Goal: Task Accomplishment & Management: Use online tool/utility

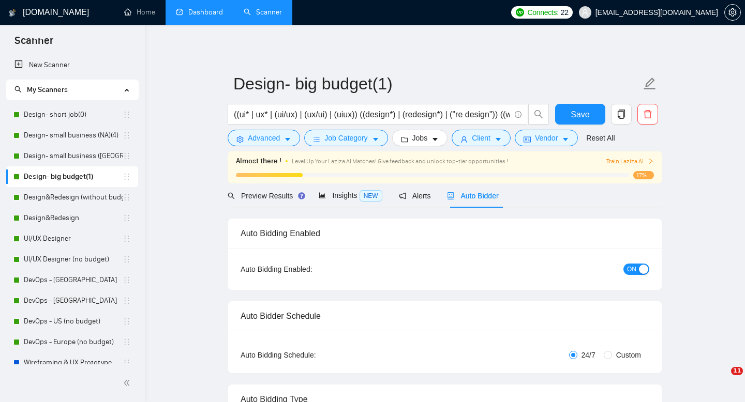
click at [201, 15] on link "Dashboard" at bounding box center [199, 12] width 47 height 9
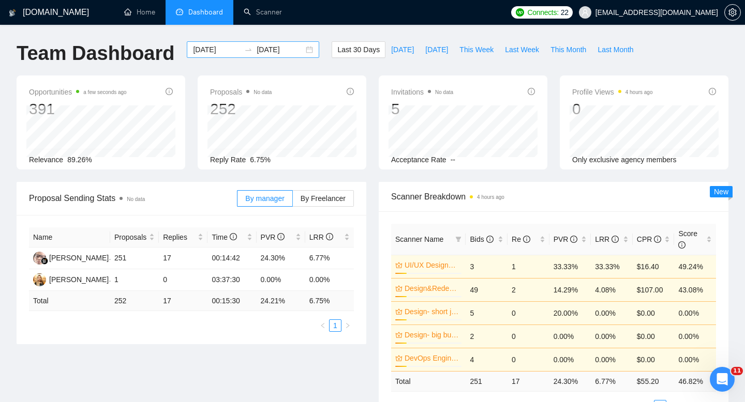
click at [304, 48] on div "[DATE] [DATE]" at bounding box center [253, 49] width 132 height 17
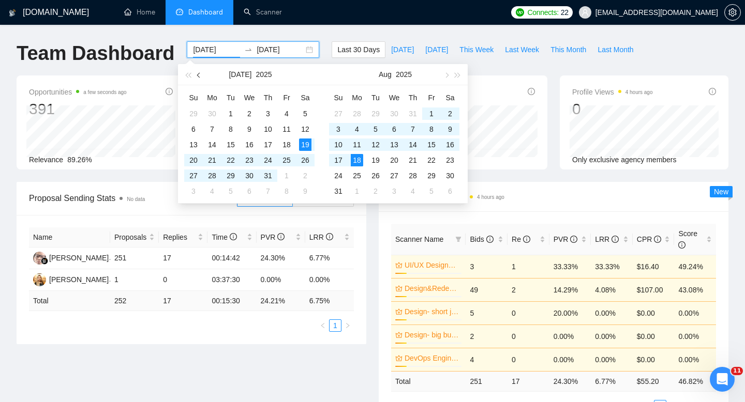
click at [200, 76] on span "button" at bounding box center [199, 74] width 5 height 5
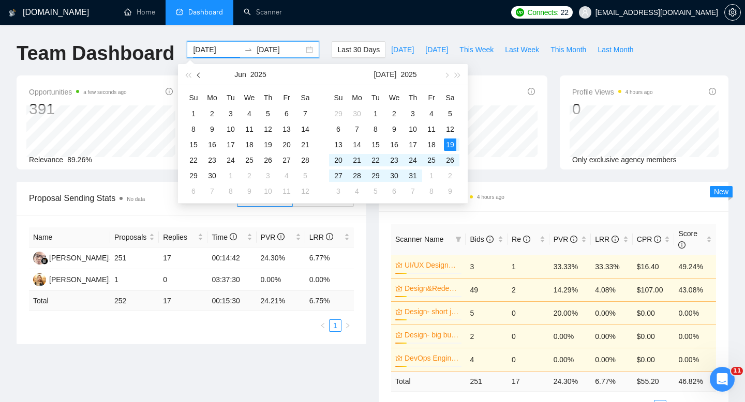
click at [200, 76] on span "button" at bounding box center [199, 74] width 5 height 5
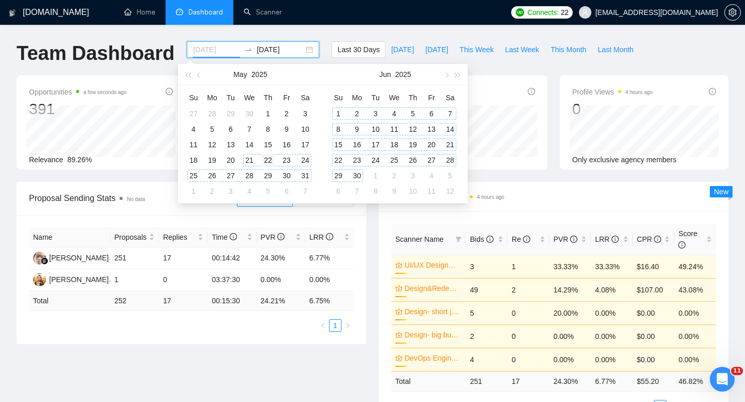
type input "[DATE]"
click at [262, 160] on div "22" at bounding box center [268, 160] width 12 height 12
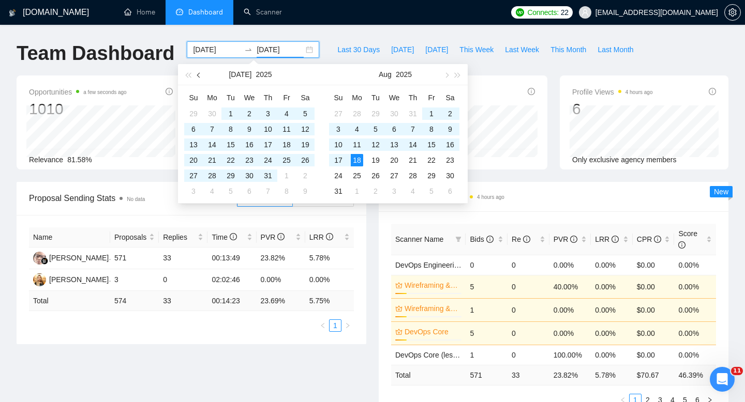
click at [200, 80] on button "button" at bounding box center [198, 74] width 11 height 21
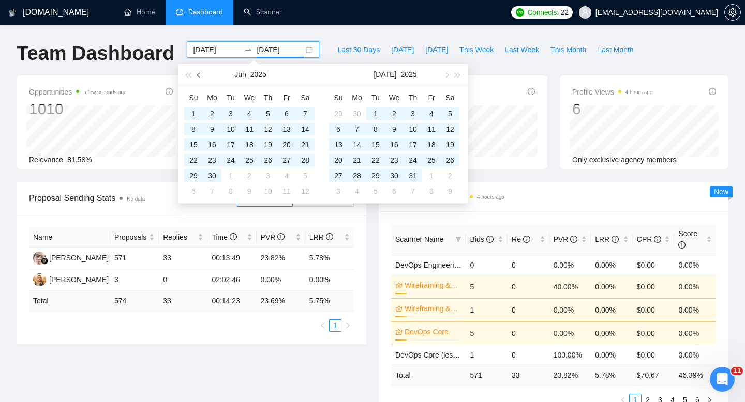
click at [200, 80] on button "button" at bounding box center [198, 74] width 11 height 21
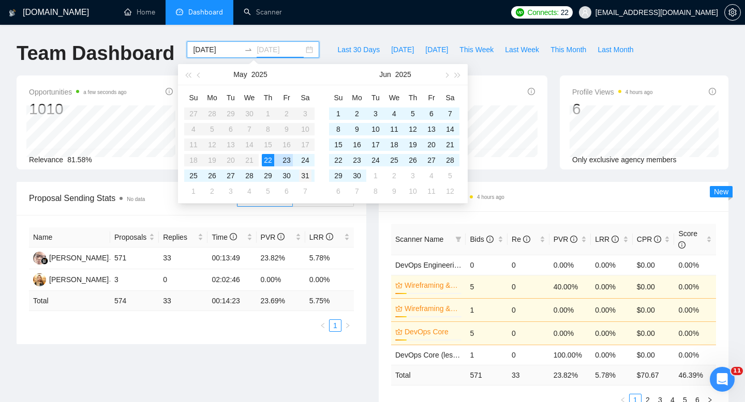
type input "[DATE]"
click at [306, 176] on div "31" at bounding box center [305, 176] width 12 height 12
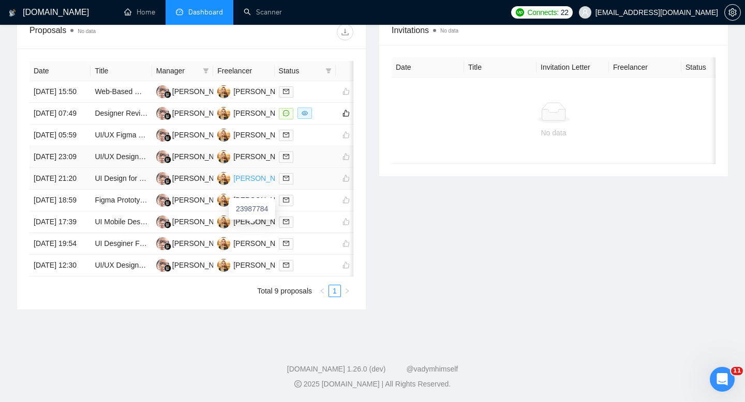
scroll to position [377, 0]
click at [110, 109] on link "Designer Review Required - Directory Website Design - Figma" at bounding box center [195, 113] width 201 height 8
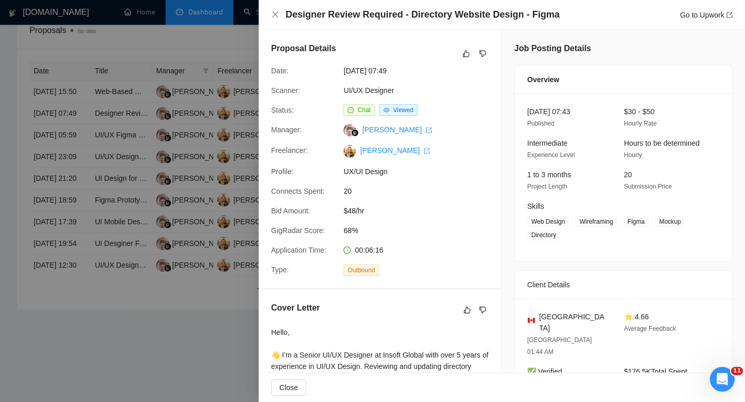
click at [357, 111] on span "Chat" at bounding box center [358, 109] width 31 height 11
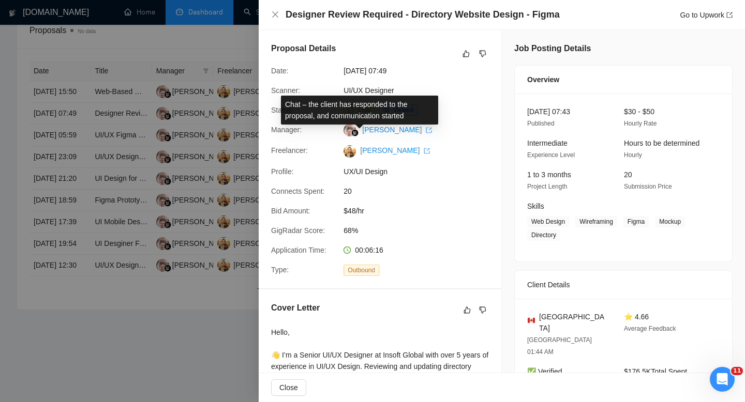
click at [360, 112] on span "Chat" at bounding box center [363, 110] width 13 height 7
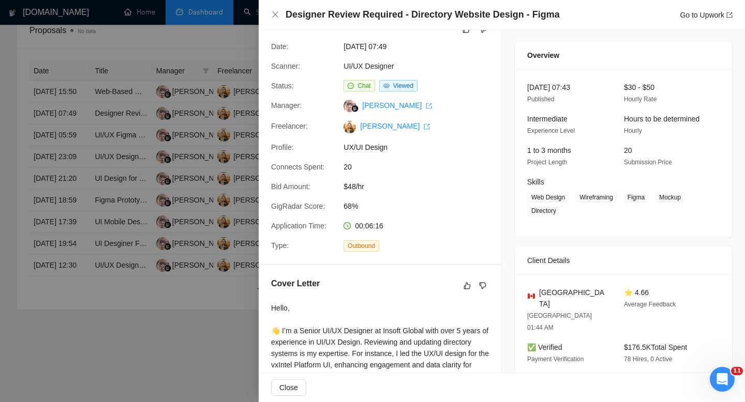
scroll to position [0, 0]
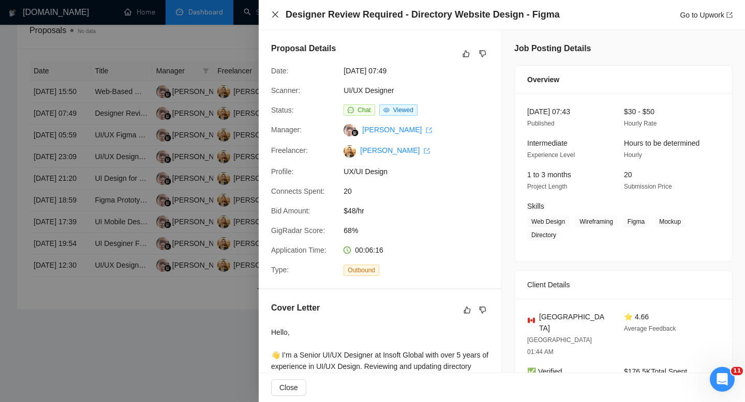
click at [276, 17] on icon "close" at bounding box center [275, 14] width 6 height 6
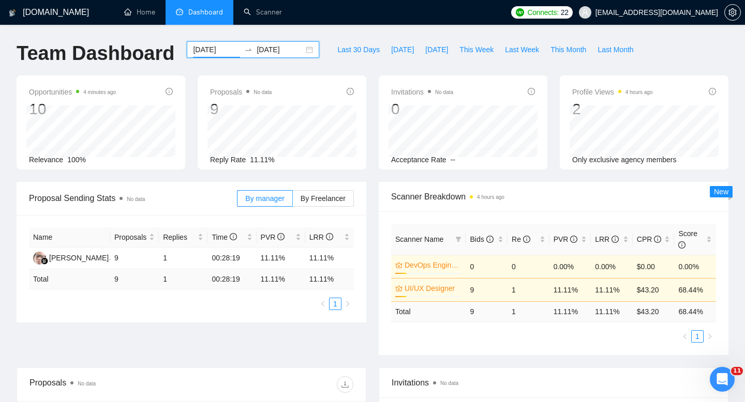
click at [226, 50] on input "[DATE]" at bounding box center [216, 49] width 47 height 11
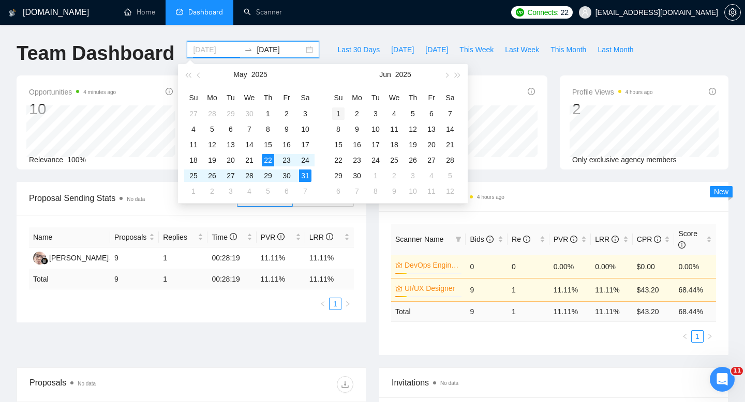
type input "[DATE]"
click at [338, 114] on div "1" at bounding box center [338, 114] width 12 height 12
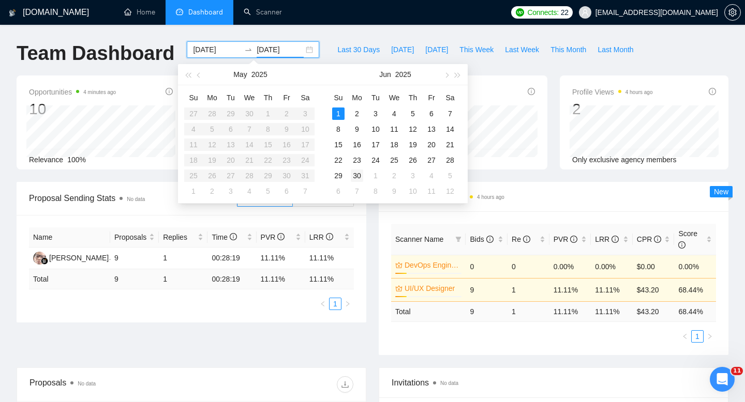
type input "[DATE]"
click at [360, 176] on div "30" at bounding box center [357, 176] width 12 height 12
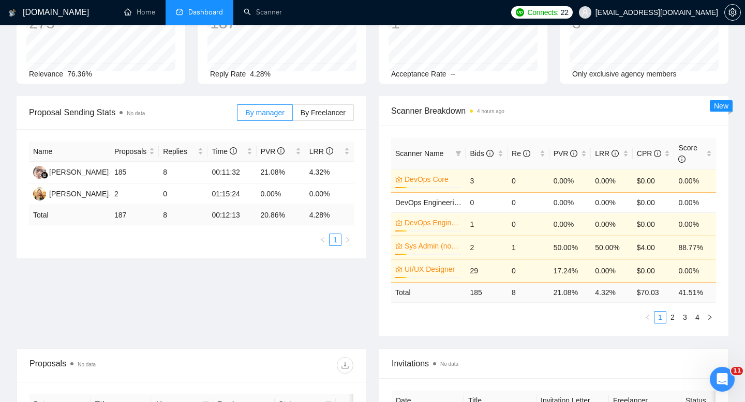
scroll to position [89, 0]
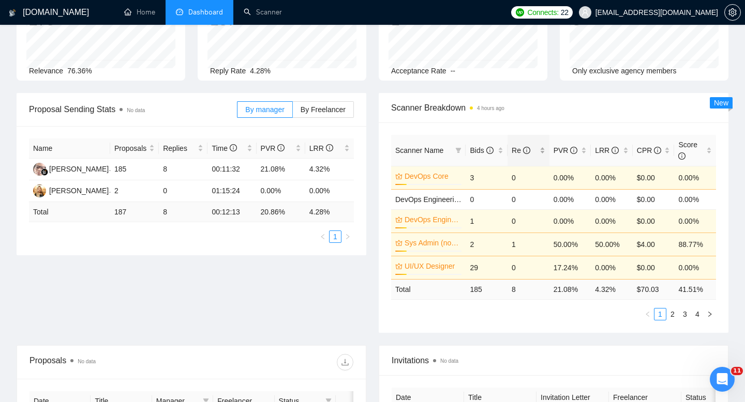
click at [541, 149] on div "Re" at bounding box center [528, 150] width 34 height 11
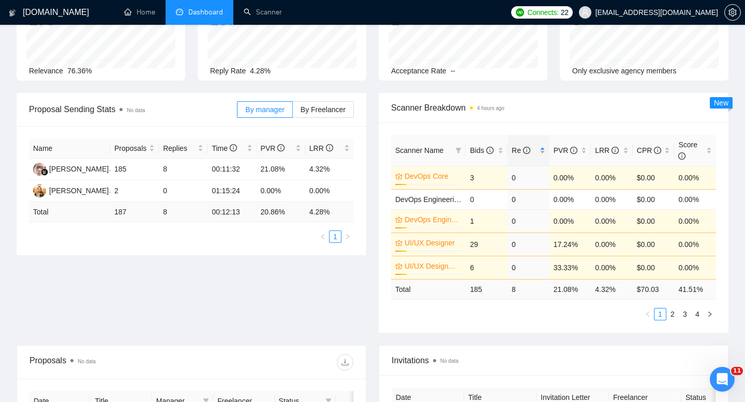
click at [541, 149] on div "Re" at bounding box center [528, 150] width 34 height 11
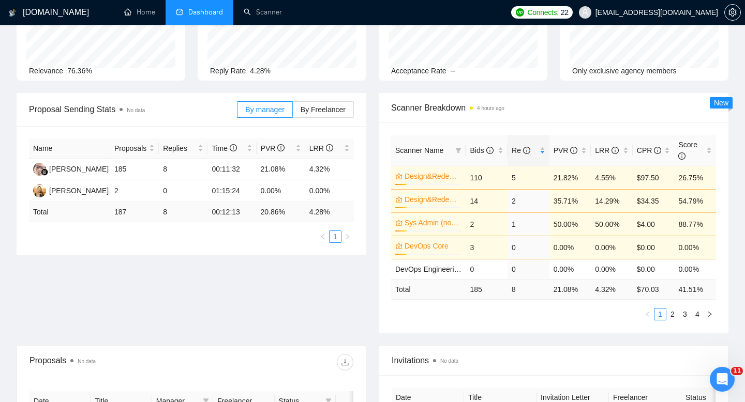
click at [513, 178] on td "5" at bounding box center [528, 177] width 42 height 23
click at [512, 176] on td "5" at bounding box center [528, 177] width 42 height 23
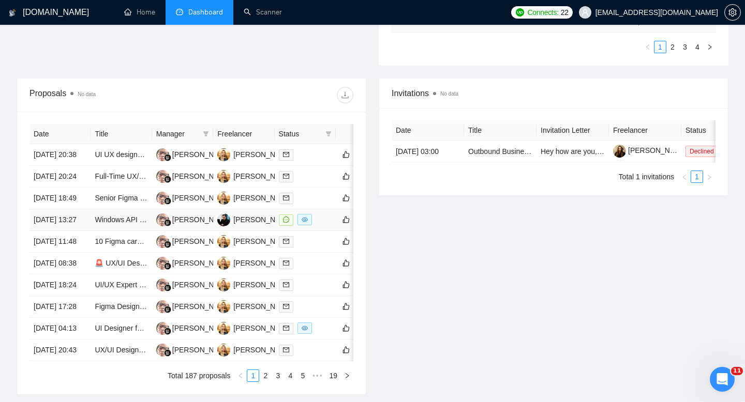
scroll to position [457, 0]
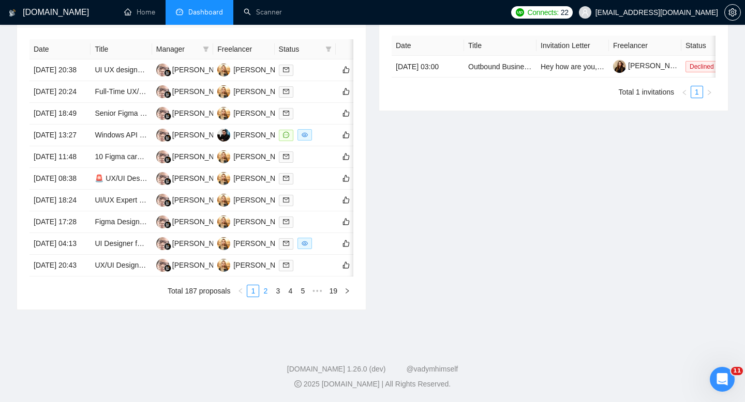
click at [265, 297] on link "2" at bounding box center [265, 290] width 11 height 11
click at [276, 297] on link "3" at bounding box center [277, 290] width 11 height 11
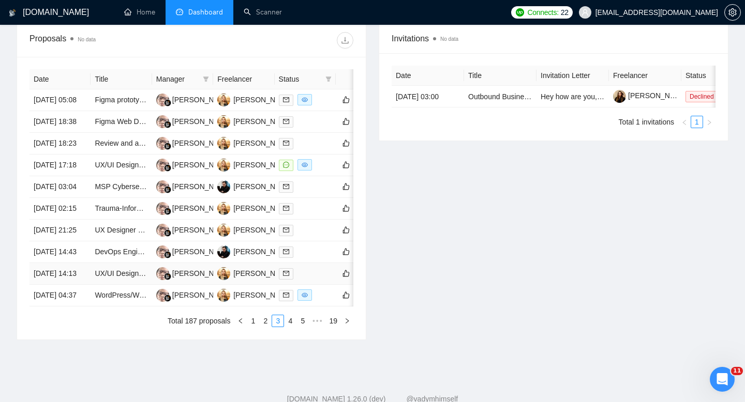
scroll to position [410, 0]
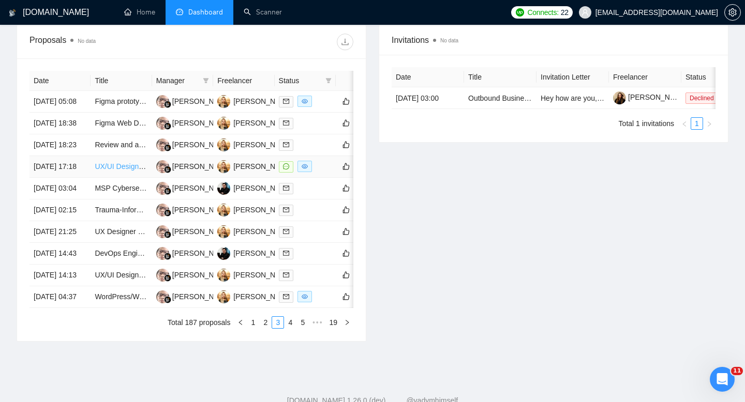
click at [110, 171] on link "UX/UI Designer Needed for Small Medical Website" at bounding box center [176, 166] width 163 height 8
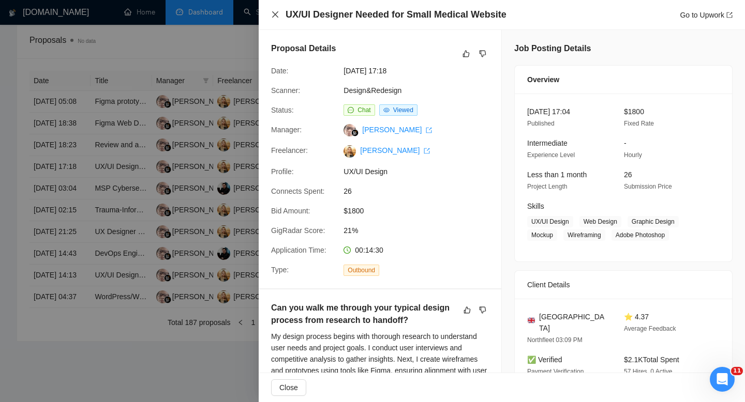
click at [273, 16] on icon "close" at bounding box center [275, 14] width 8 height 8
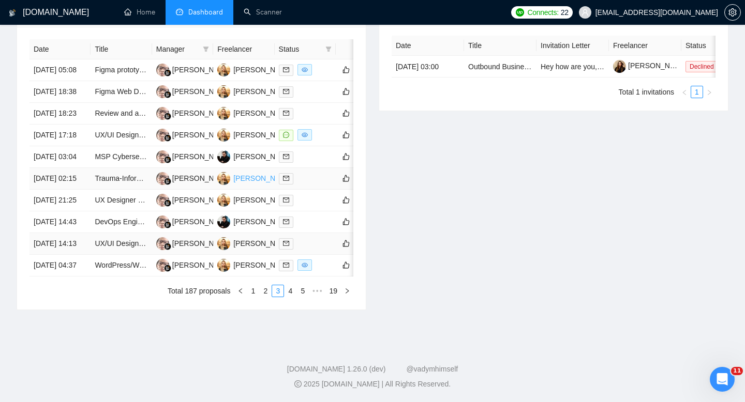
scroll to position [486, 0]
click at [291, 297] on link "4" at bounding box center [289, 290] width 11 height 11
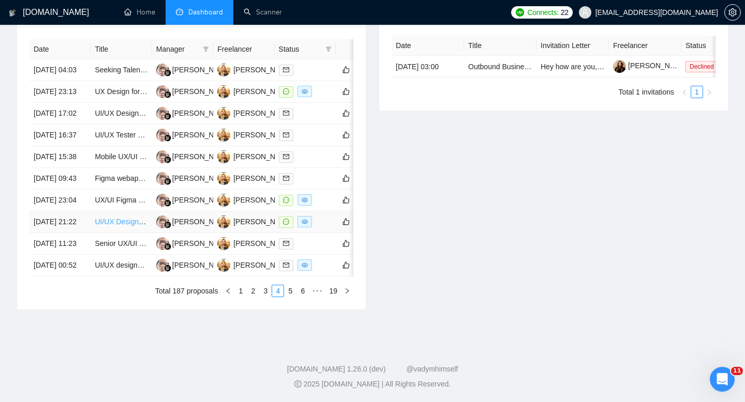
click at [112, 226] on link "UI/UX Designer for Military Tactical Interfaces" at bounding box center [167, 222] width 145 height 8
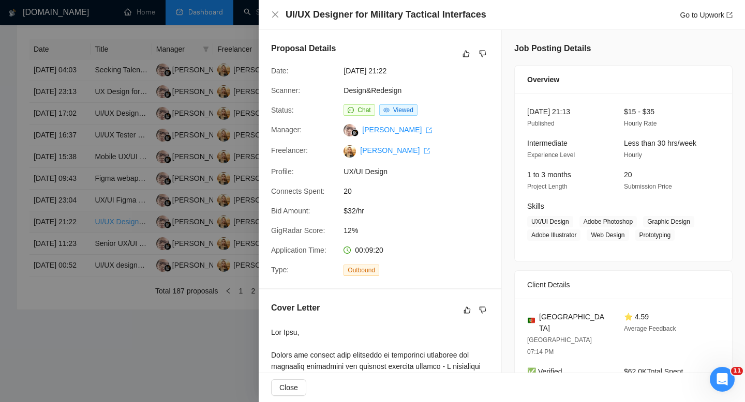
click at [112, 252] on div at bounding box center [372, 201] width 745 height 402
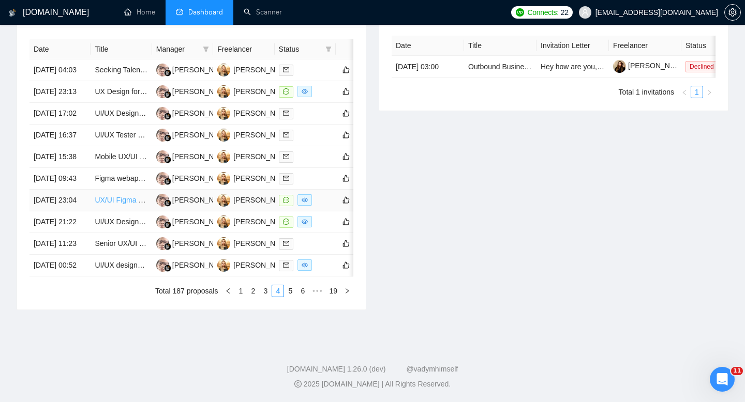
click at [104, 204] on link "UX/UI Figma Design iOS App" at bounding box center [142, 200] width 95 height 8
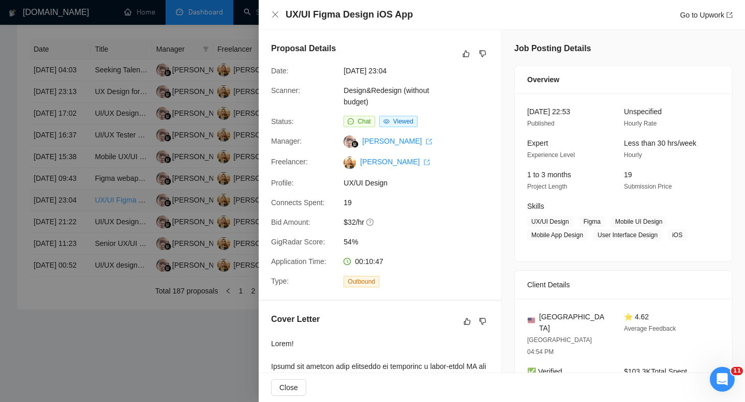
click at [104, 219] on div at bounding box center [372, 201] width 745 height 402
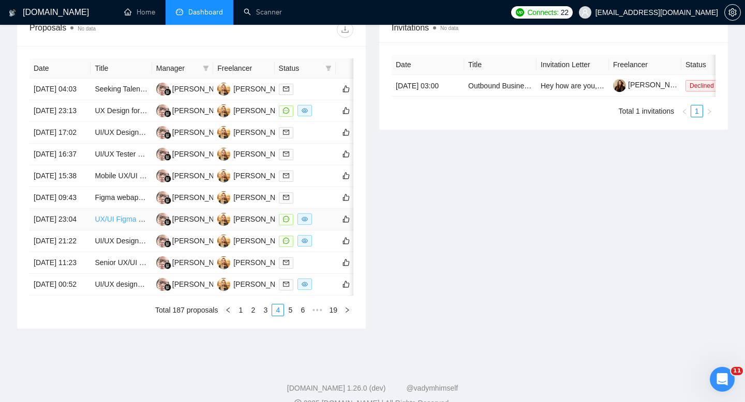
scroll to position [420, 0]
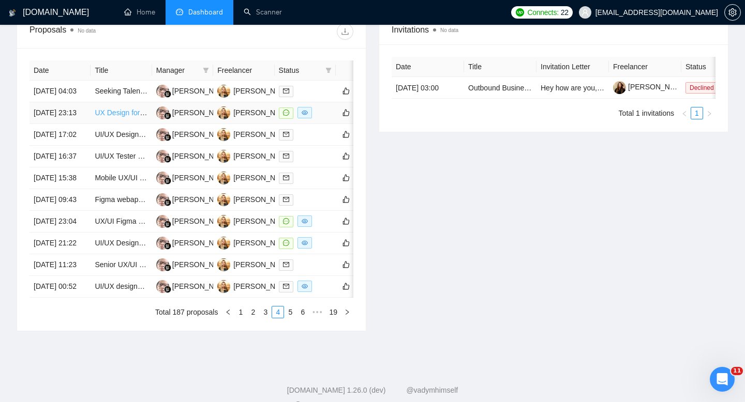
click at [105, 117] on link "UX Design for B2B Web App" at bounding box center [141, 113] width 92 height 8
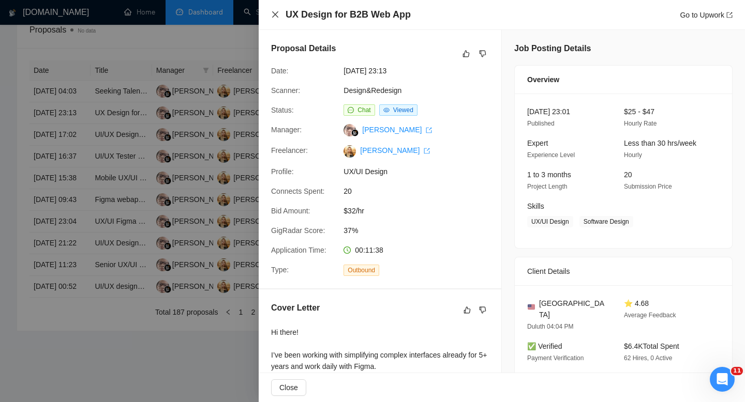
click at [276, 18] on icon "close" at bounding box center [275, 14] width 8 height 8
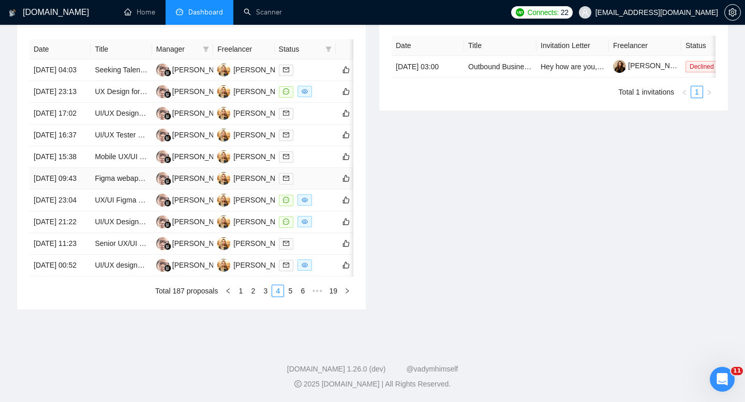
scroll to position [519, 0]
click at [291, 297] on link "5" at bounding box center [289, 290] width 11 height 11
click at [290, 294] on link "6" at bounding box center [289, 290] width 11 height 11
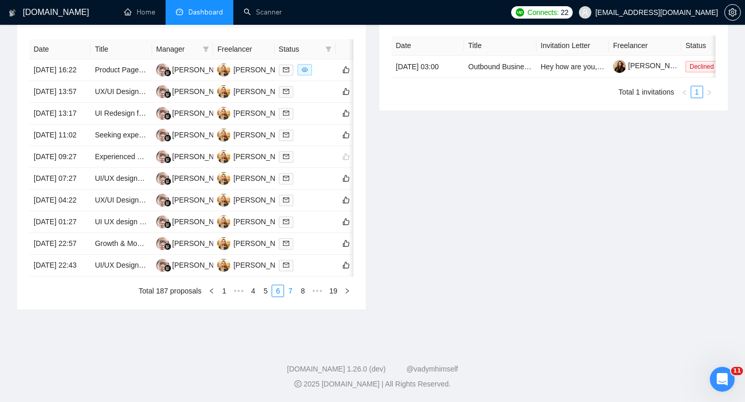
click at [289, 297] on link "7" at bounding box center [289, 290] width 11 height 11
click at [291, 297] on link "8" at bounding box center [289, 290] width 11 height 11
click at [283, 297] on link "9" at bounding box center [287, 290] width 11 height 11
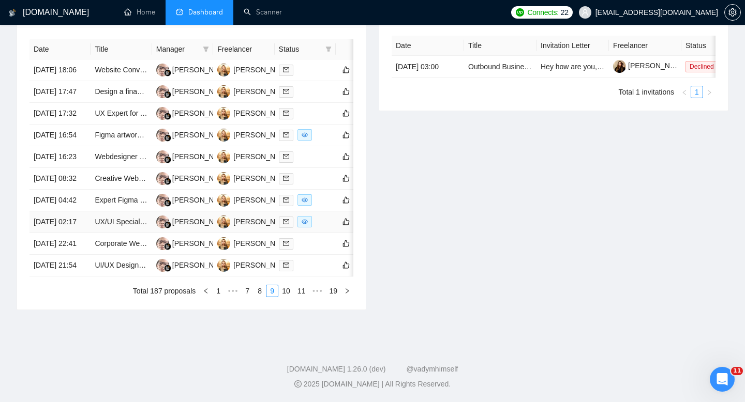
scroll to position [539, 0]
click at [284, 295] on link "10" at bounding box center [286, 290] width 14 height 11
click at [282, 297] on link "11" at bounding box center [286, 290] width 14 height 11
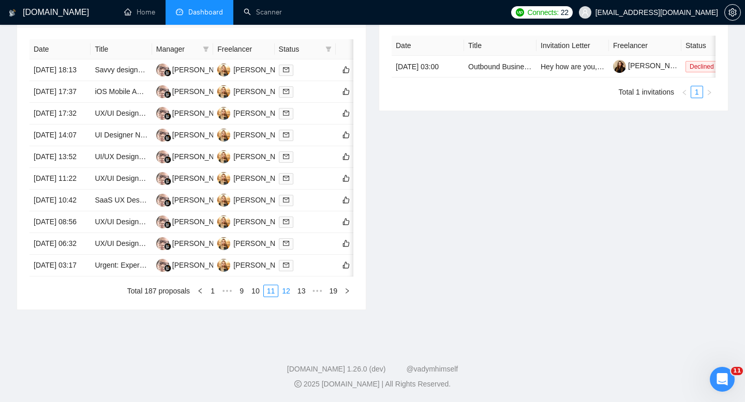
click at [281, 297] on link "12" at bounding box center [286, 290] width 14 height 11
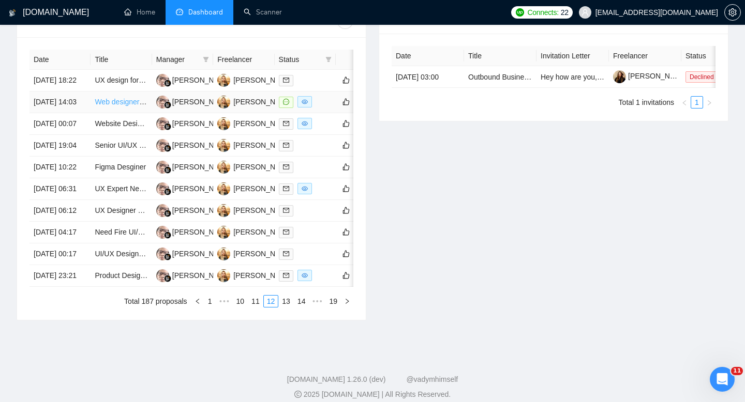
click at [117, 106] on link "Web designer for SAAS website" at bounding box center [146, 102] width 103 height 8
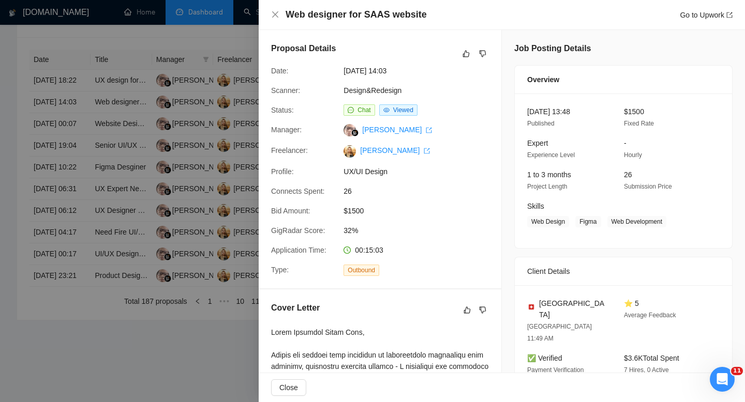
click at [198, 137] on div at bounding box center [372, 201] width 745 height 402
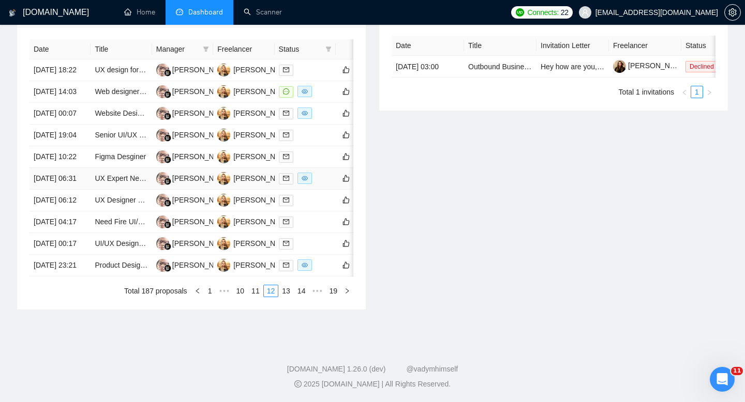
scroll to position [532, 0]
click at [286, 297] on link "13" at bounding box center [286, 290] width 14 height 11
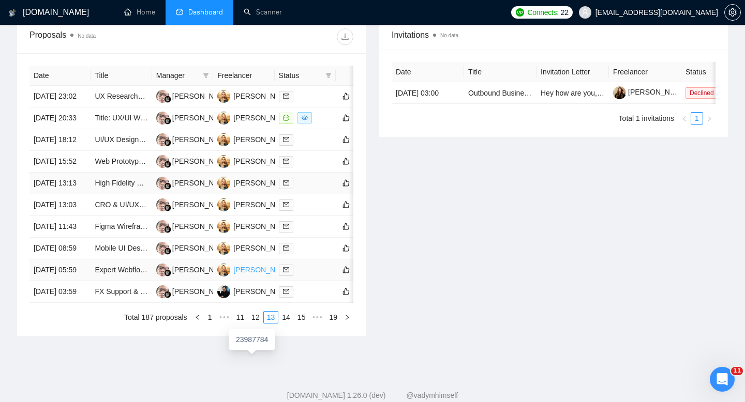
scroll to position [358, 0]
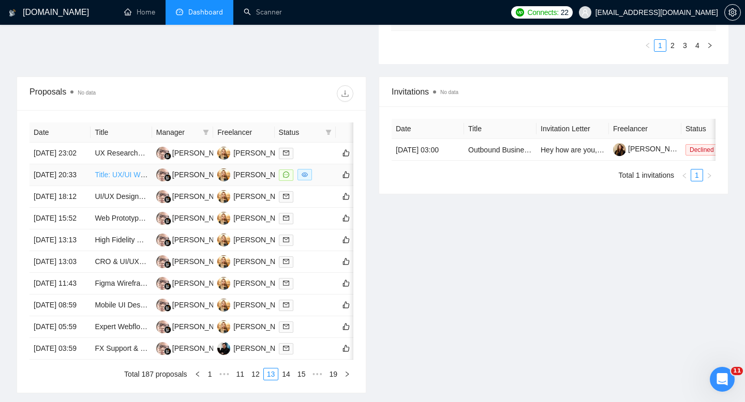
click at [119, 179] on link "Title: UX/UI Wireframe Designer Needed for Insurance Web App Dashboard (Data-He…" at bounding box center [254, 175] width 319 height 8
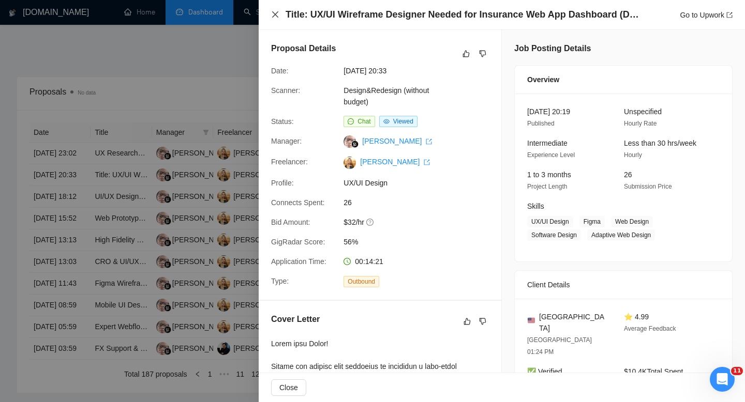
click at [273, 12] on icon "close" at bounding box center [275, 14] width 6 height 6
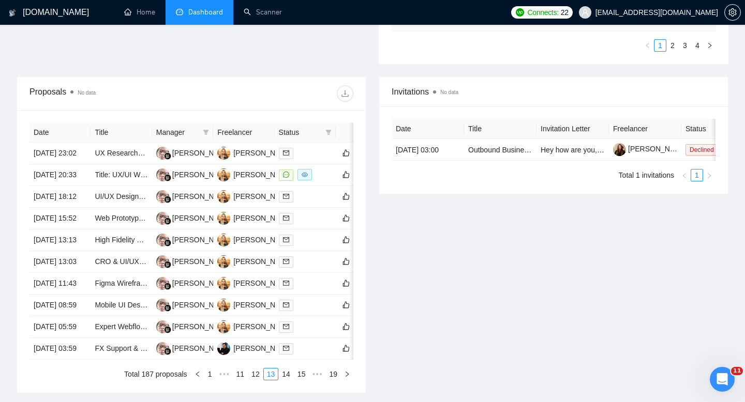
scroll to position [0, 0]
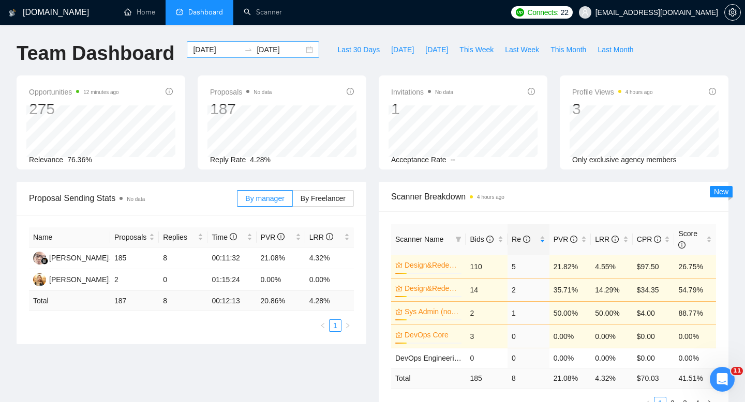
click at [304, 51] on div "[DATE] [DATE]" at bounding box center [253, 49] width 132 height 17
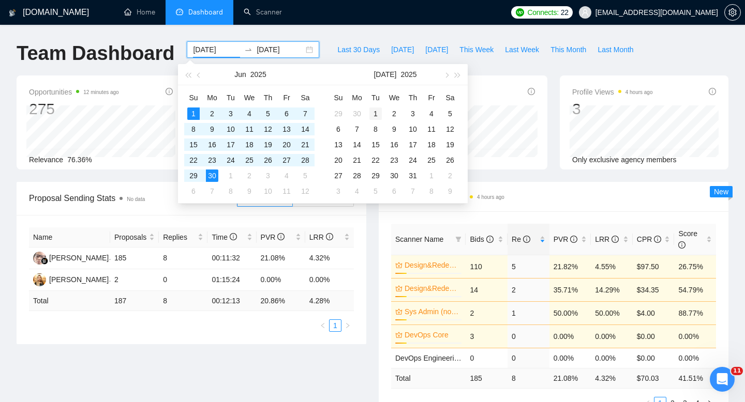
type input "[DATE]"
click at [375, 116] on div "1" at bounding box center [375, 114] width 12 height 12
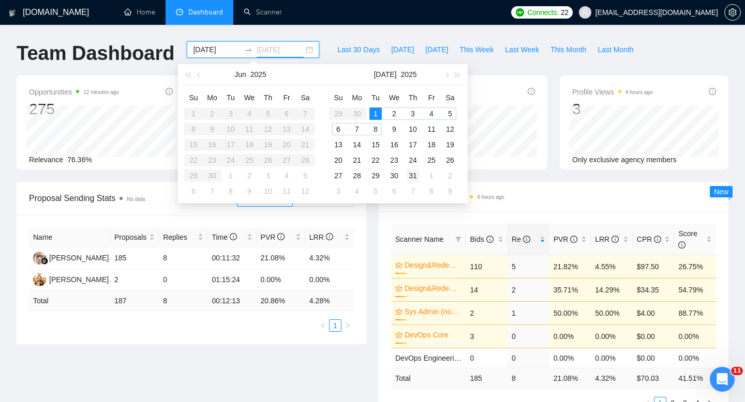
type input "[DATE]"
click at [411, 179] on div "31" at bounding box center [412, 176] width 12 height 12
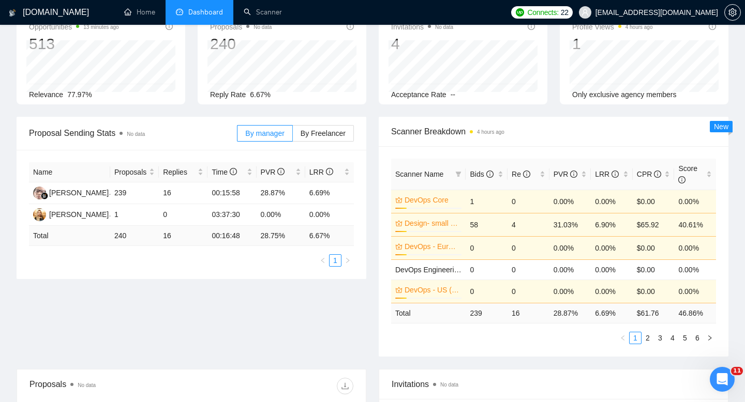
scroll to position [67, 0]
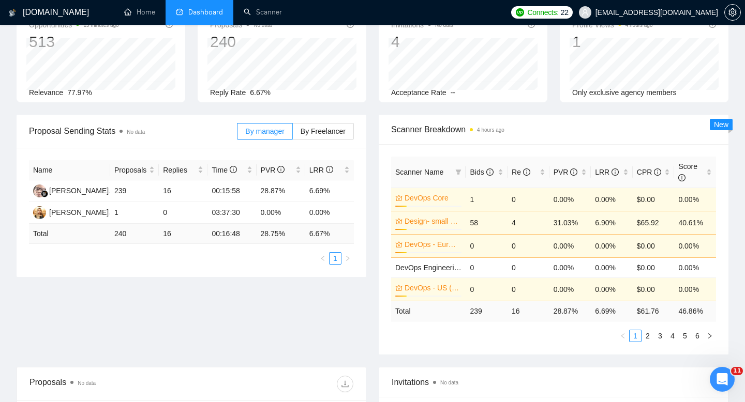
click at [141, 296] on div "Proposal Sending Stats No data By manager By Freelancer Name Proposals Replies …" at bounding box center [372, 241] width 724 height 252
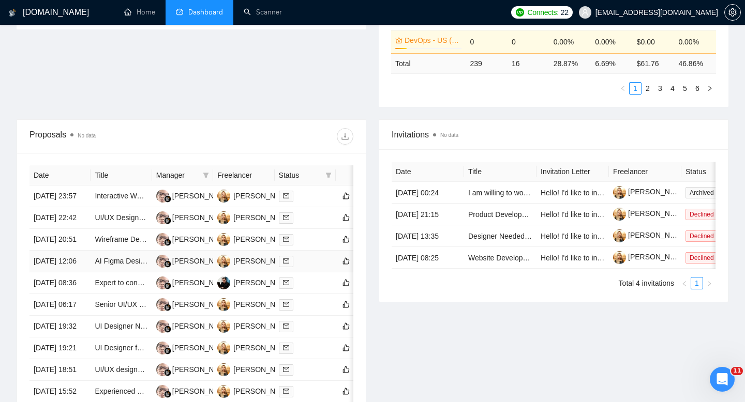
scroll to position [539, 0]
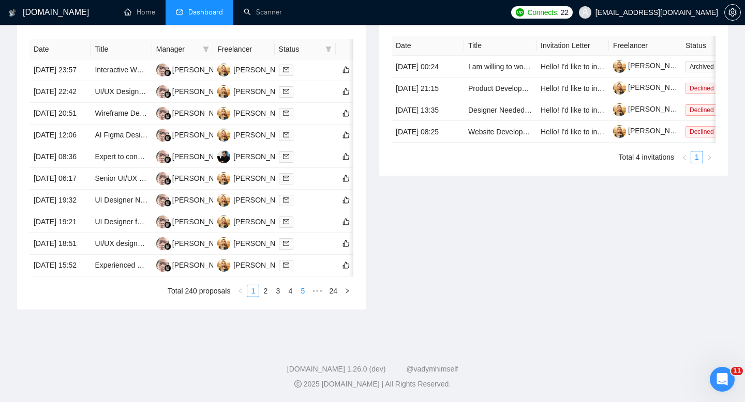
click at [299, 292] on link "5" at bounding box center [302, 290] width 11 height 11
click at [302, 293] on link "7" at bounding box center [302, 290] width 11 height 11
click at [332, 293] on link "24" at bounding box center [333, 290] width 14 height 11
click at [315, 296] on link "23" at bounding box center [318, 290] width 14 height 11
click at [283, 292] on link "21" at bounding box center [287, 290] width 14 height 11
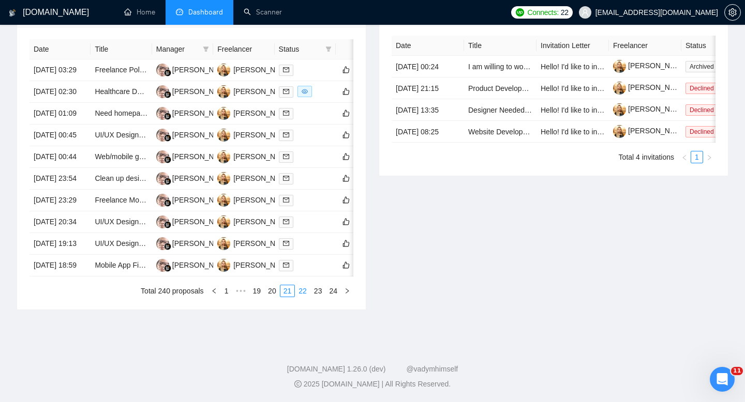
click at [303, 291] on link "22" at bounding box center [302, 290] width 14 height 11
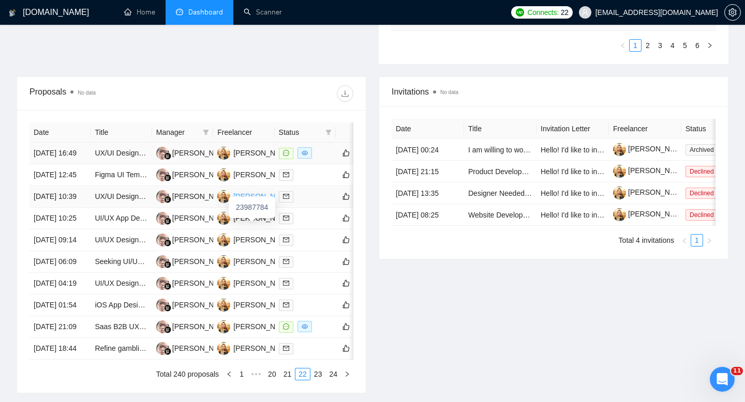
scroll to position [0, 0]
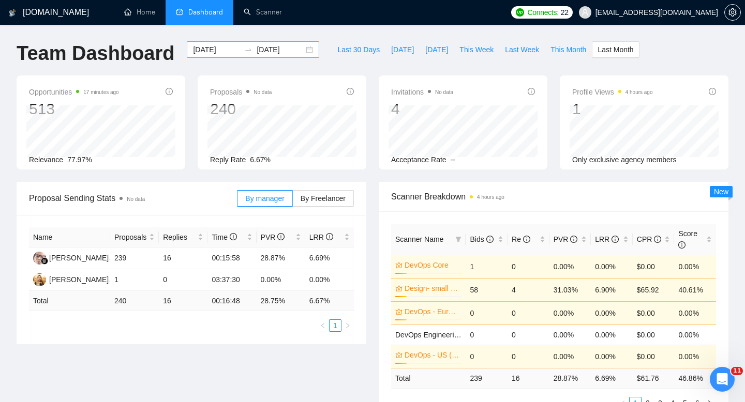
click at [301, 50] on div "[DATE] [DATE]" at bounding box center [253, 49] width 132 height 17
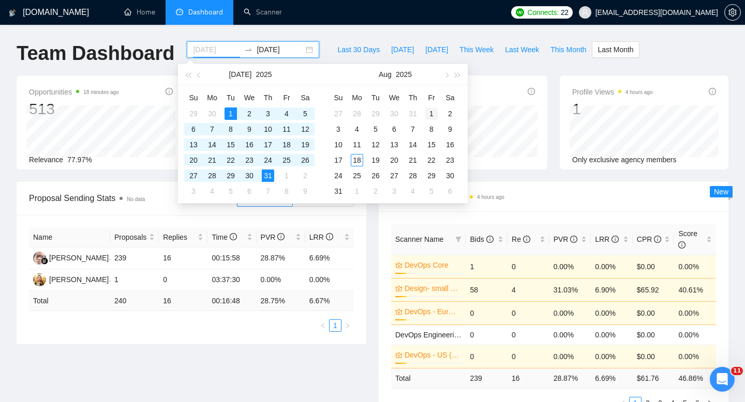
type input "[DATE]"
click at [431, 114] on div "1" at bounding box center [431, 114] width 12 height 12
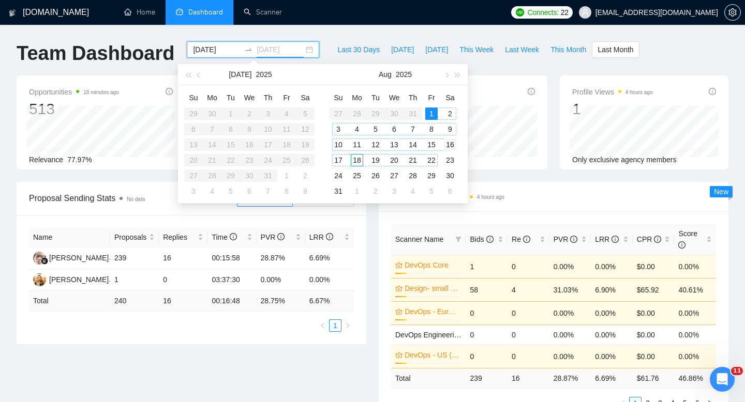
type input "[DATE]"
click at [450, 146] on div "16" at bounding box center [450, 145] width 12 height 12
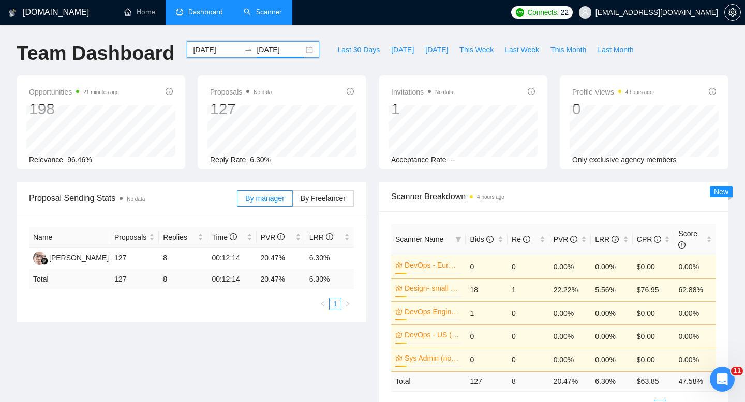
click at [263, 17] on link "Scanner" at bounding box center [263, 12] width 38 height 9
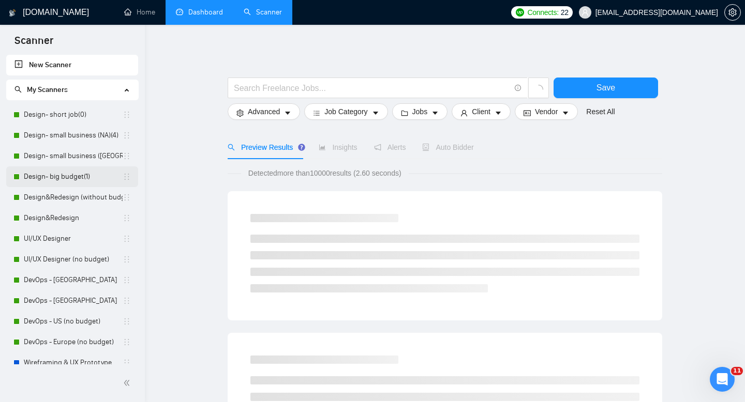
click at [72, 179] on link "Design- big budget(1)" at bounding box center [73, 177] width 99 height 21
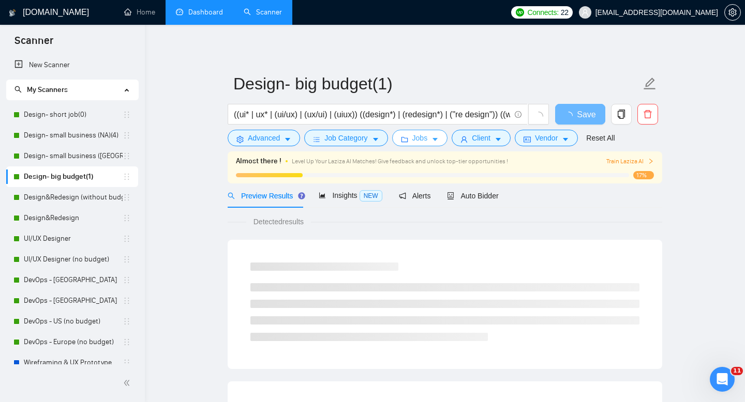
click at [438, 141] on icon "caret-down" at bounding box center [434, 139] width 7 height 7
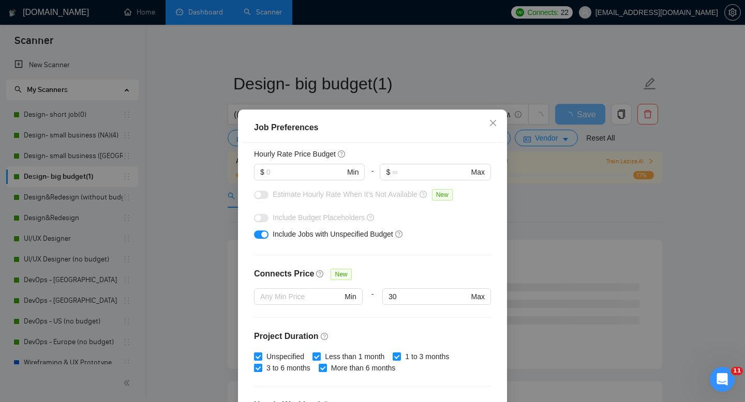
scroll to position [131, 0]
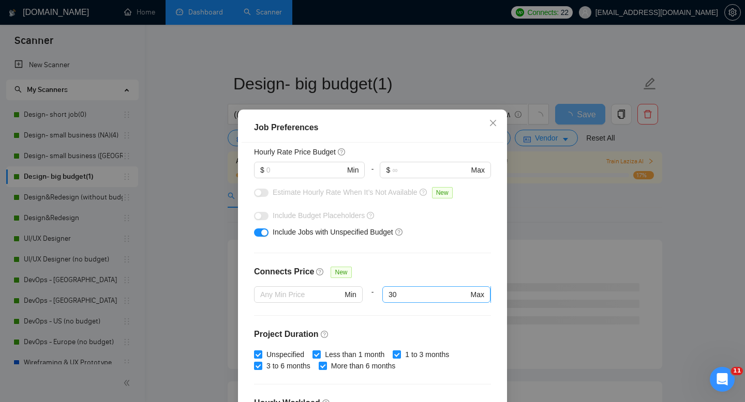
click at [408, 286] on span "30 Max" at bounding box center [436, 294] width 108 height 17
click at [408, 291] on input "30" at bounding box center [428, 294] width 80 height 11
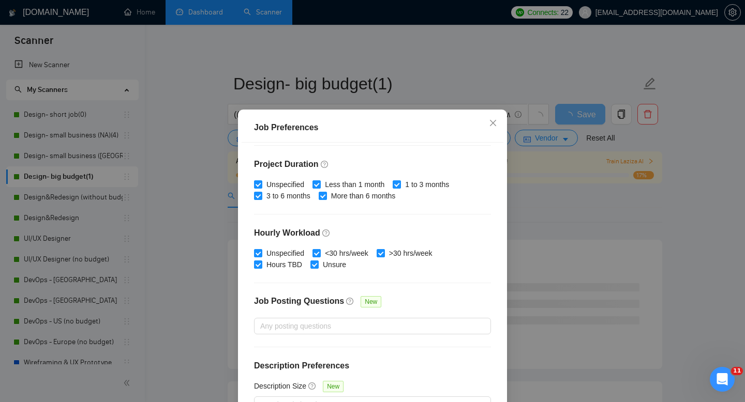
scroll to position [68, 0]
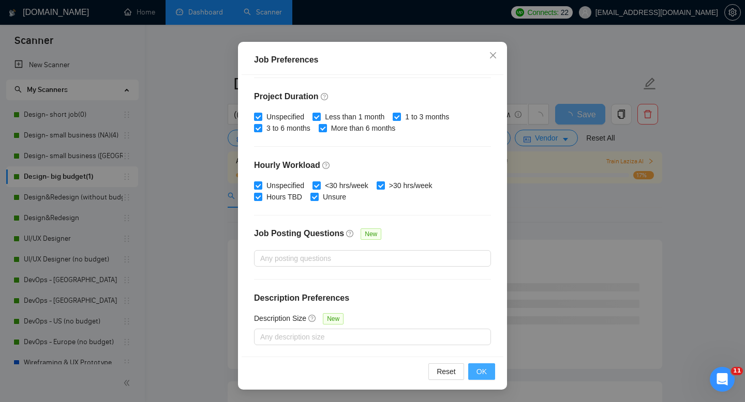
click at [476, 372] on button "OK" at bounding box center [481, 372] width 27 height 17
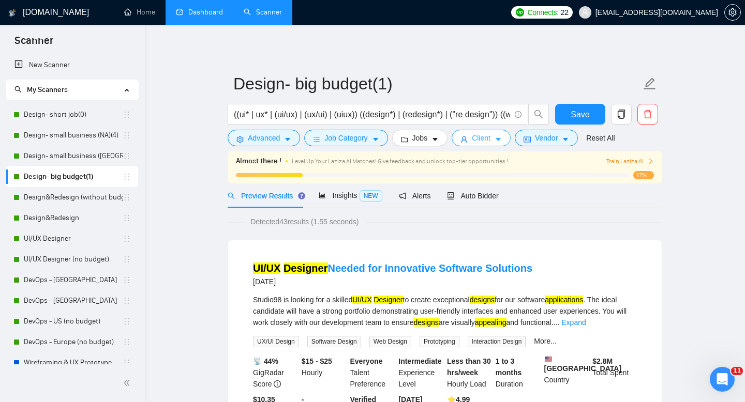
click at [495, 141] on button "Client" at bounding box center [480, 138] width 59 height 17
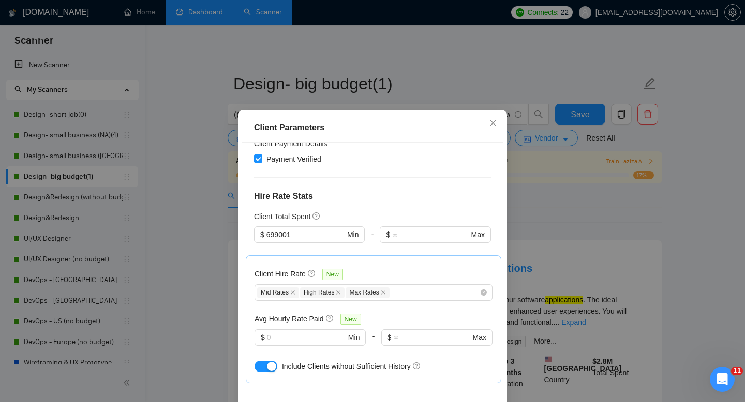
scroll to position [362, 0]
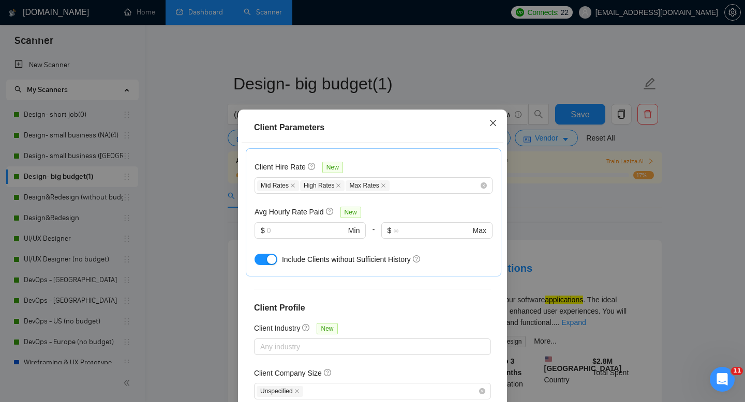
click at [494, 127] on icon "close" at bounding box center [493, 123] width 8 height 8
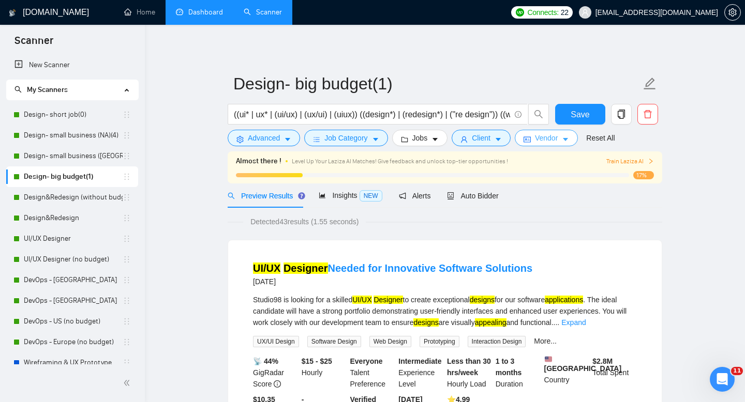
click at [531, 143] on icon "idcard" at bounding box center [526, 139] width 7 height 7
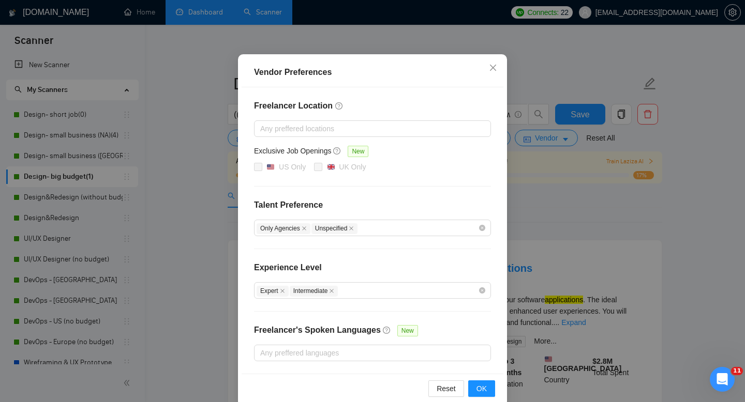
scroll to position [60, 0]
click at [453, 230] on div "Only Agencies Unspecified" at bounding box center [366, 227] width 221 height 12
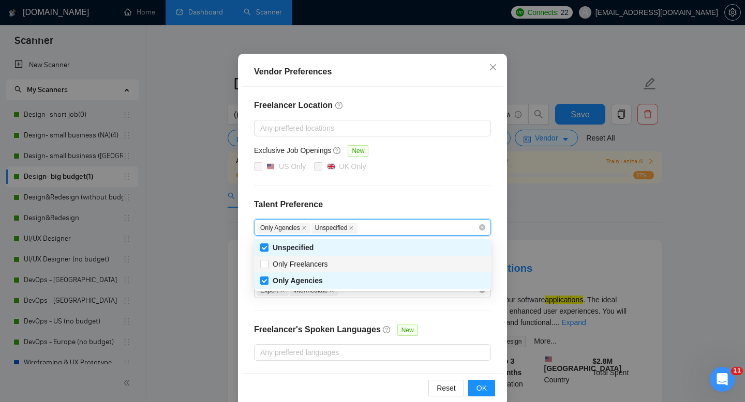
click at [389, 267] on div "Only Freelancers" at bounding box center [372, 264] width 224 height 11
checkbox input "true"
click at [462, 183] on div "Freelancer Location Any preffered locations Exclusive Job Openings New US Only …" at bounding box center [372, 230] width 262 height 286
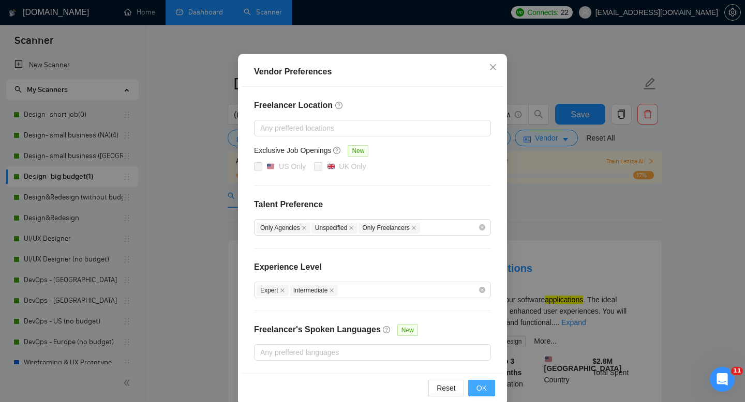
click at [476, 386] on span "OK" at bounding box center [481, 388] width 10 height 11
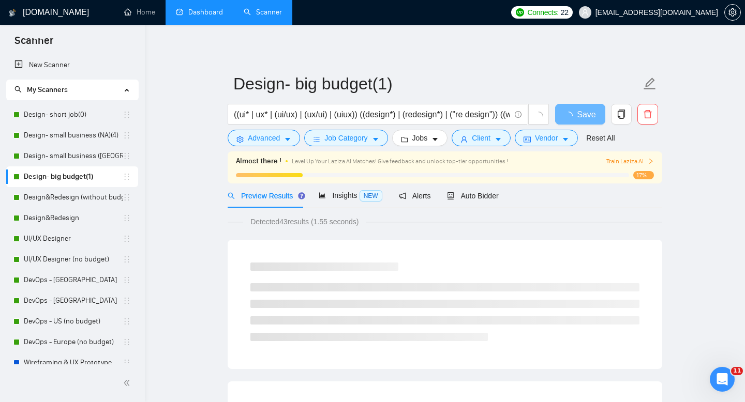
scroll to position [24, 0]
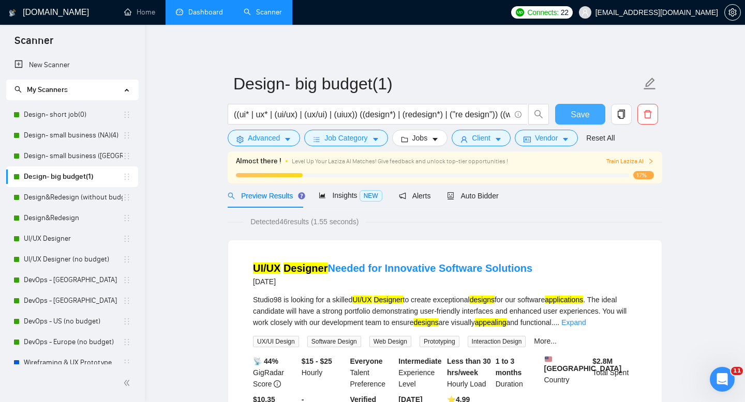
click at [580, 110] on span "Save" at bounding box center [579, 114] width 19 height 13
